Goal: Information Seeking & Learning: Learn about a topic

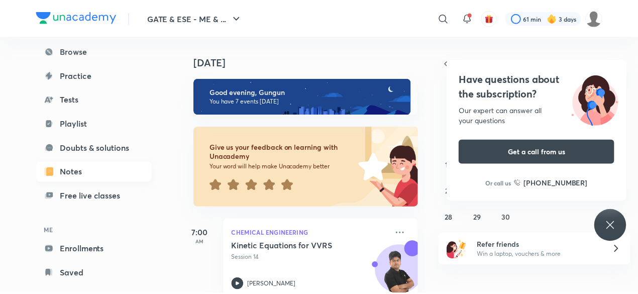
scroll to position [85, 0]
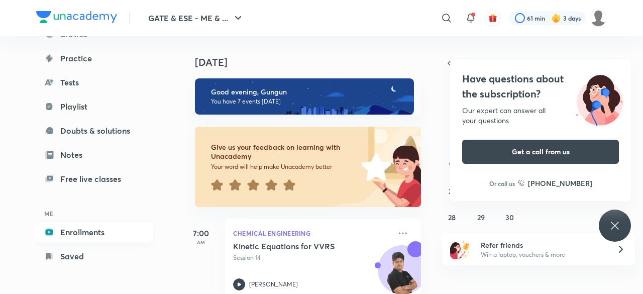
click at [88, 231] on link "Enrollments" at bounding box center [94, 232] width 117 height 20
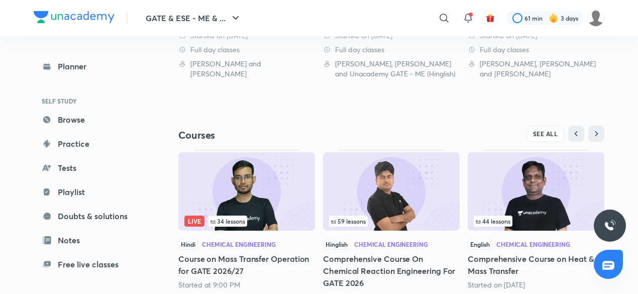
scroll to position [307, 0]
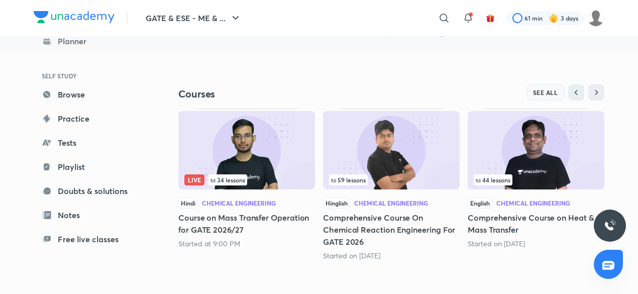
click at [541, 94] on span "SEE ALL" at bounding box center [545, 92] width 25 height 7
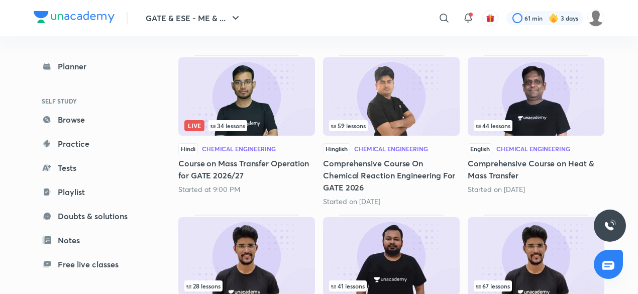
scroll to position [138, 0]
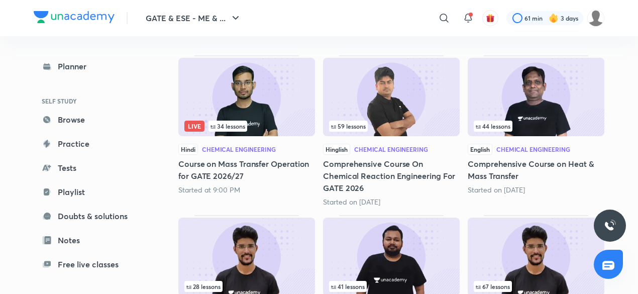
click at [241, 112] on img at bounding box center [246, 97] width 137 height 78
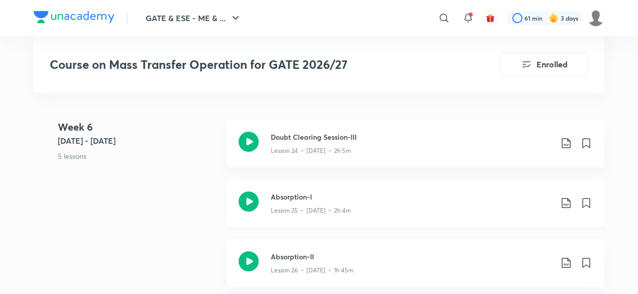
scroll to position [2130, 0]
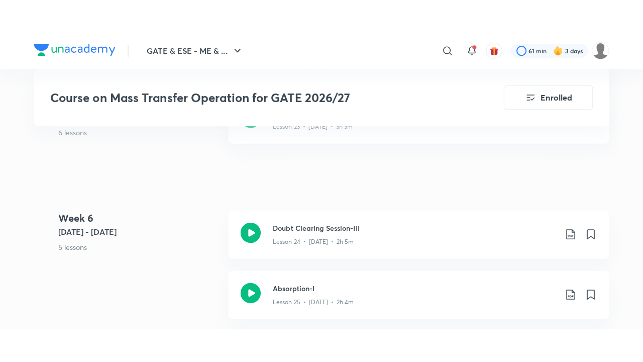
scroll to position [2103, 0]
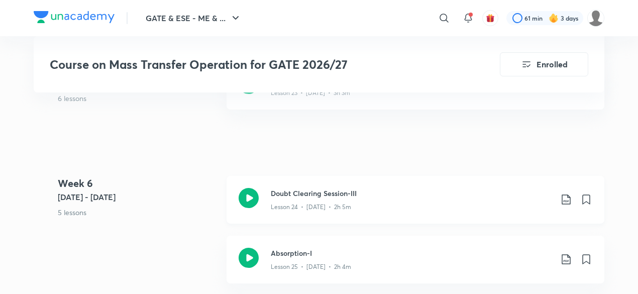
click at [328, 188] on h3 "Doubt Clearing Session-III" at bounding box center [411, 193] width 281 height 11
